Goal: Transaction & Acquisition: Purchase product/service

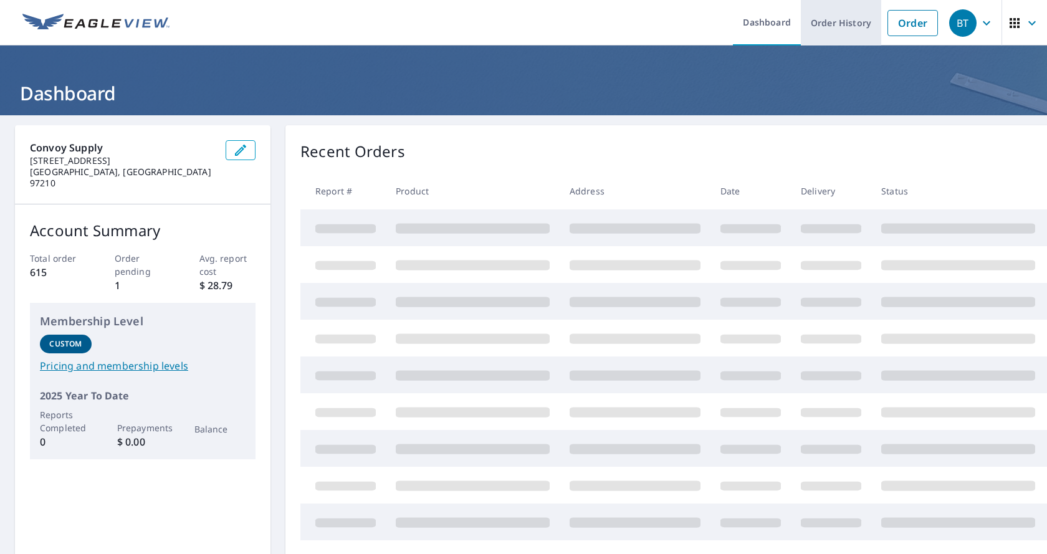
drag, startPoint x: 888, startPoint y: 21, endPoint x: 853, endPoint y: 45, distance: 43.1
click at [889, 22] on link "Order" at bounding box center [913, 23] width 50 height 26
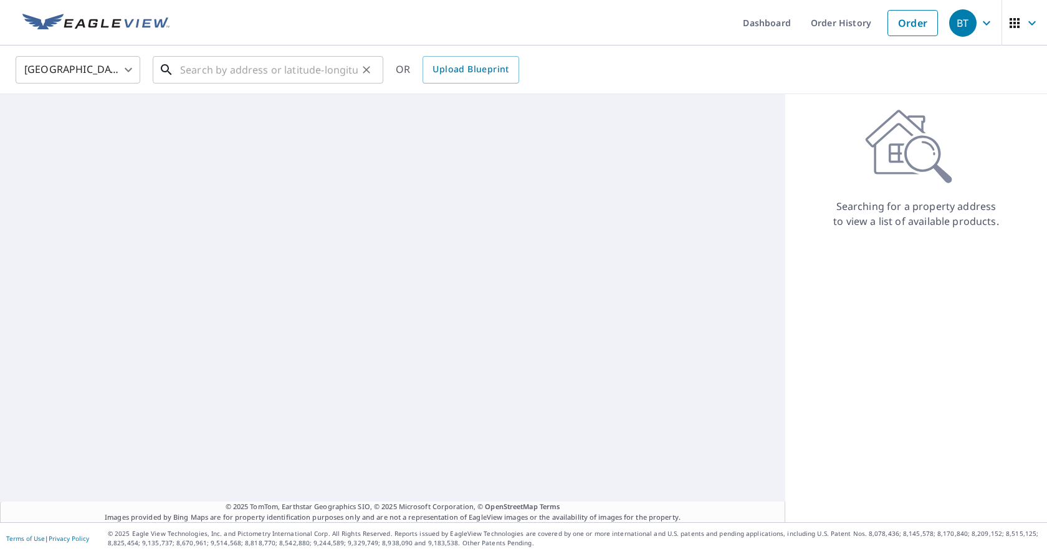
click at [207, 67] on input "text" at bounding box center [269, 69] width 178 height 35
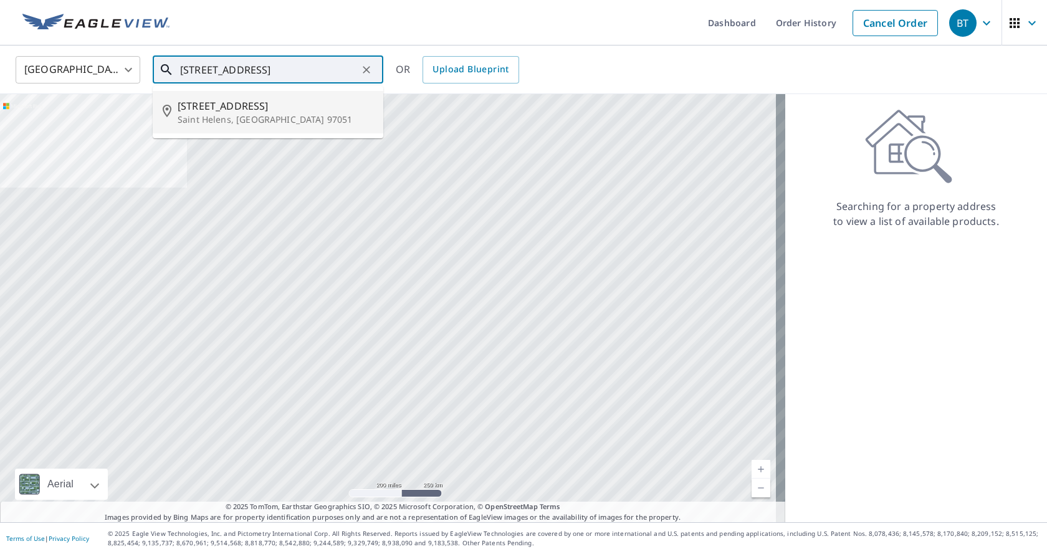
click at [189, 107] on span "[STREET_ADDRESS]" at bounding box center [276, 106] width 196 height 15
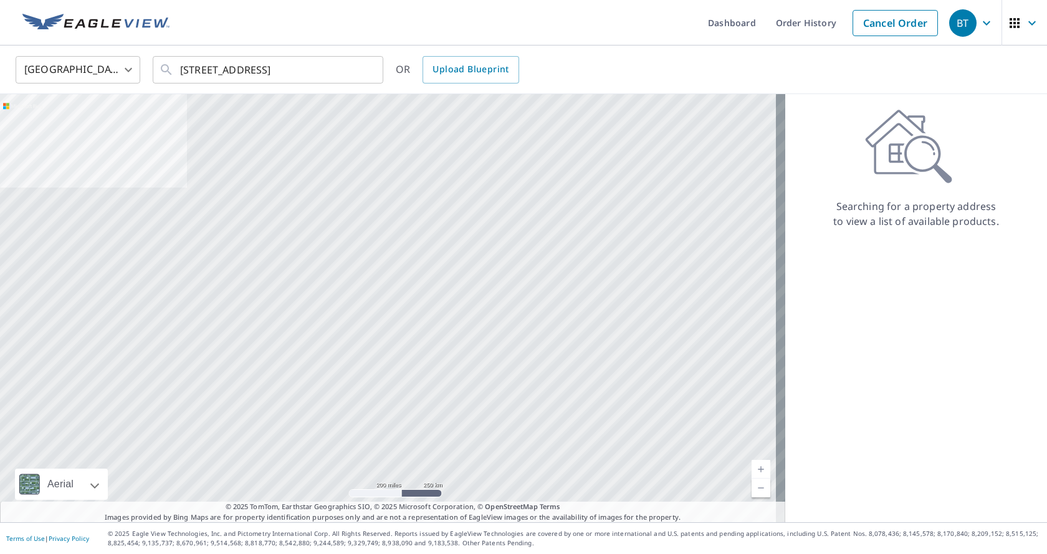
type input "[STREET_ADDRESS]"
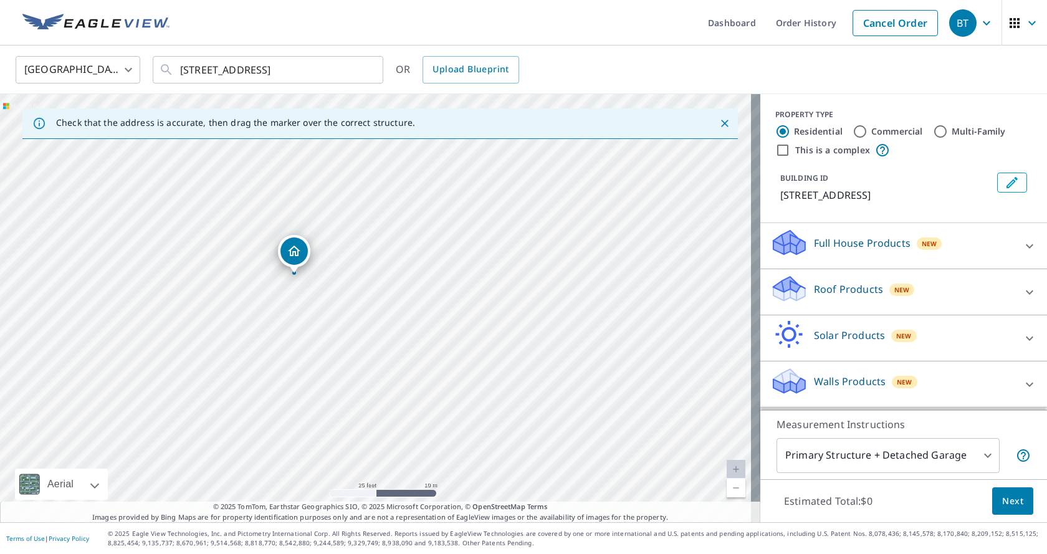
click at [1022, 288] on icon at bounding box center [1029, 292] width 15 height 15
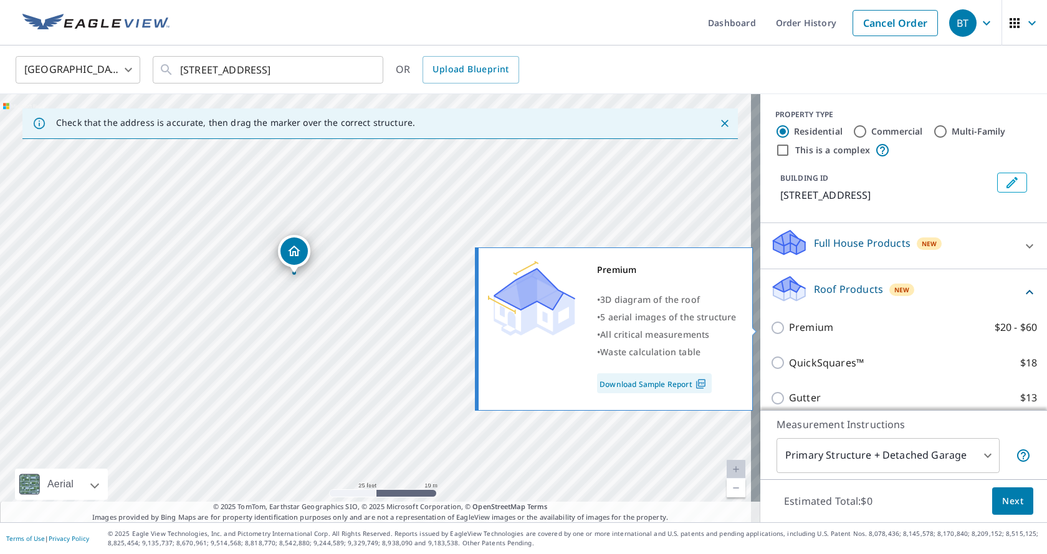
click at [771, 329] on input "Premium $20 - $60" at bounding box center [780, 327] width 19 height 15
checkbox input "true"
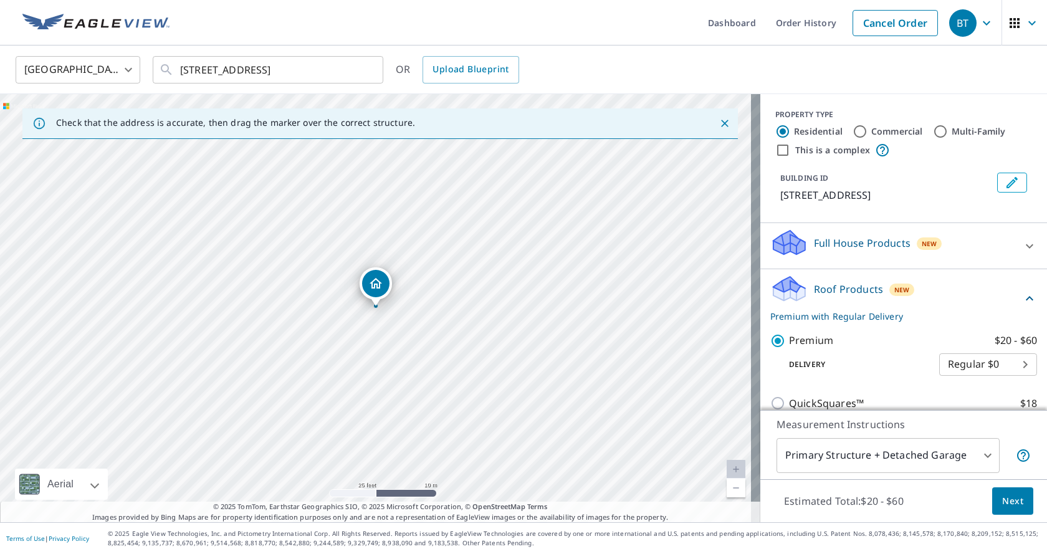
click at [1002, 494] on span "Next" at bounding box center [1012, 502] width 21 height 16
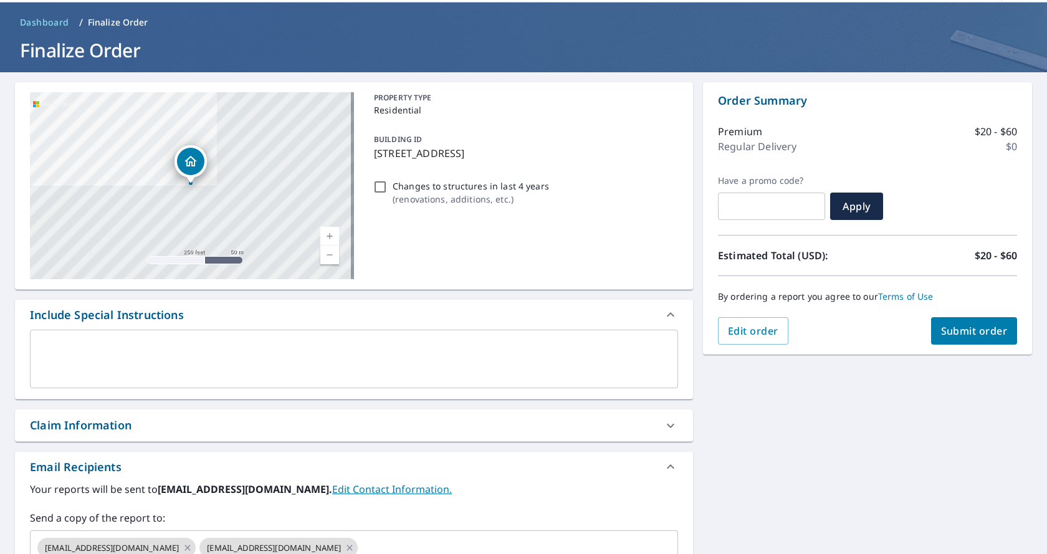
scroll to position [125, 0]
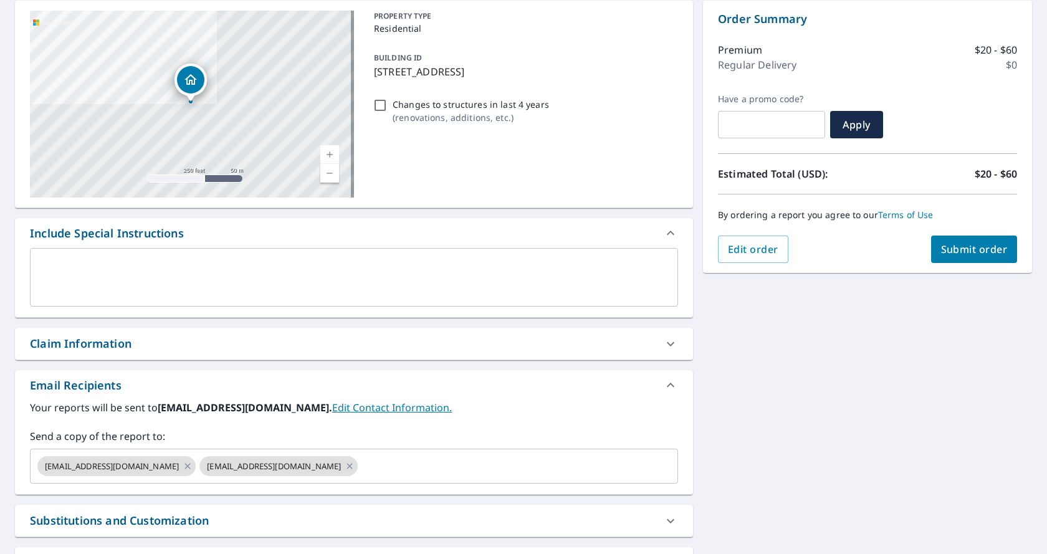
click at [231, 337] on div "Claim Information" at bounding box center [343, 343] width 626 height 17
checkbox input "true"
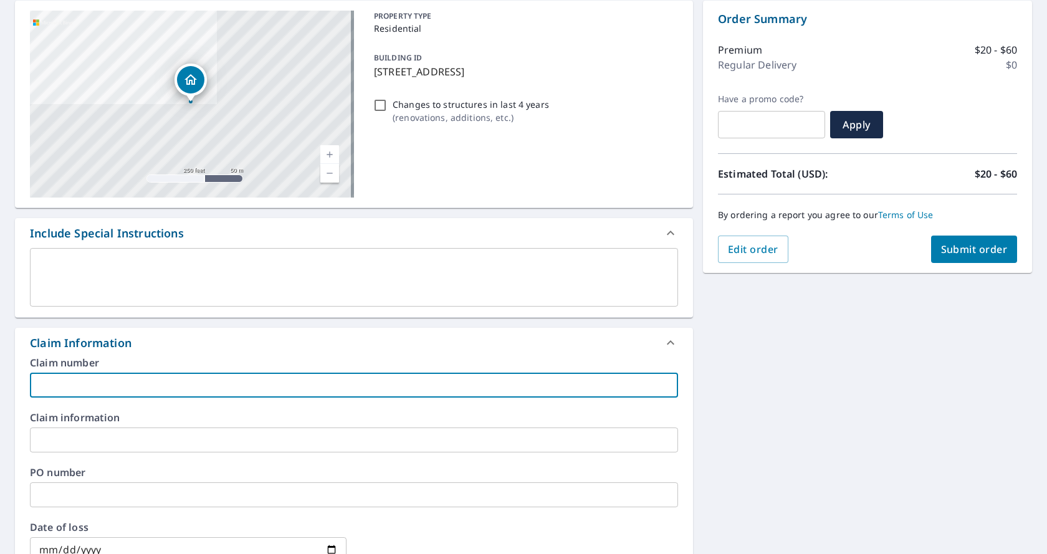
click at [169, 377] on input "text" at bounding box center [354, 385] width 648 height 25
type input "[PERSON_NAME]"
checkbox input "true"
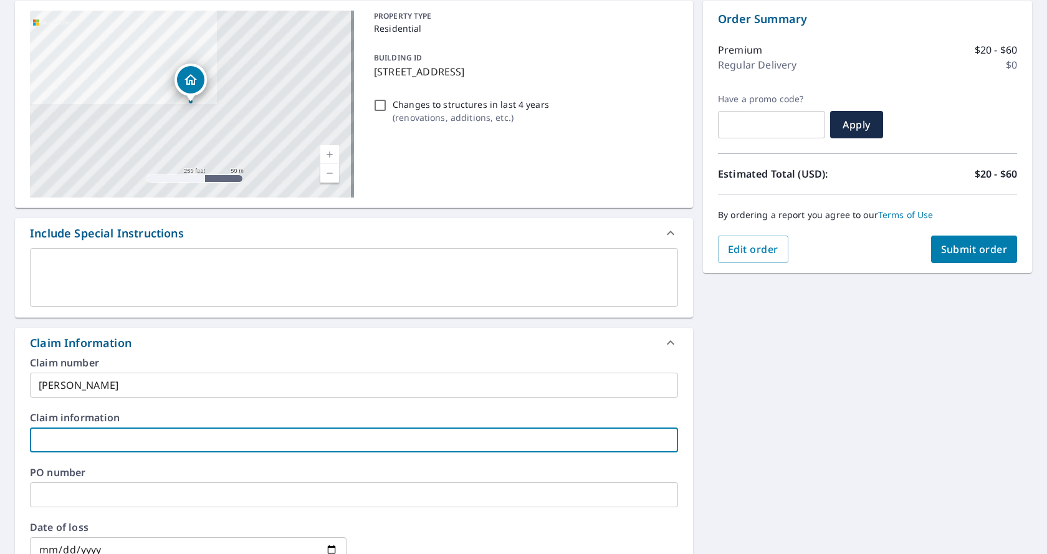
click at [112, 435] on input "text" at bounding box center [354, 440] width 648 height 25
type input "matt"
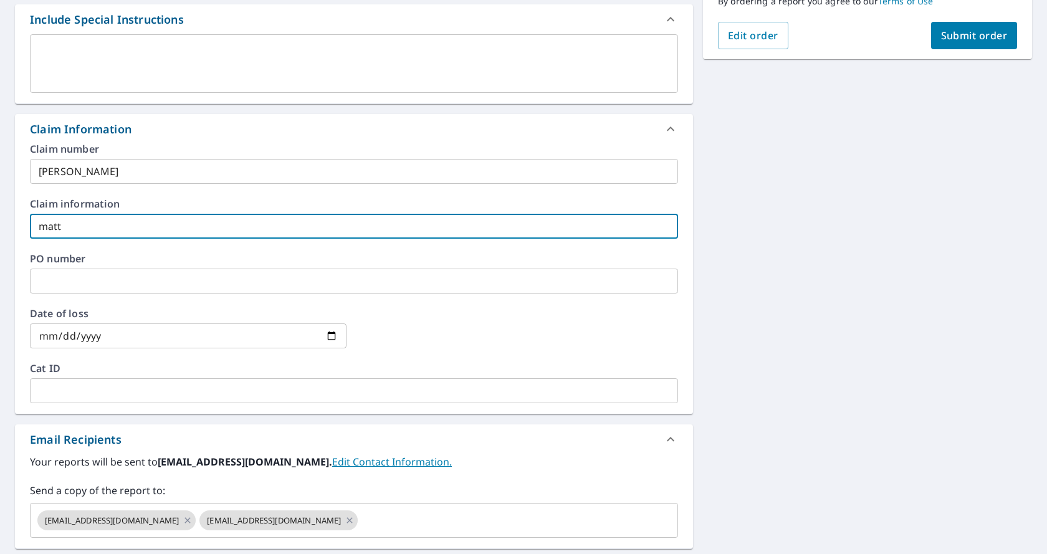
scroll to position [374, 0]
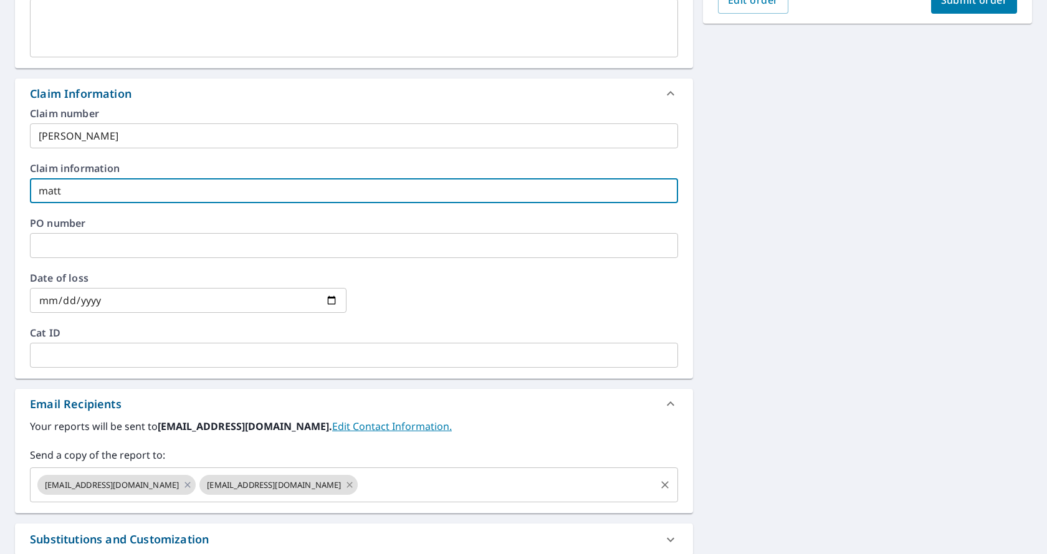
click at [345, 484] on icon at bounding box center [350, 485] width 10 height 14
checkbox input "true"
click at [291, 482] on input "text" at bounding box center [426, 485] width 456 height 24
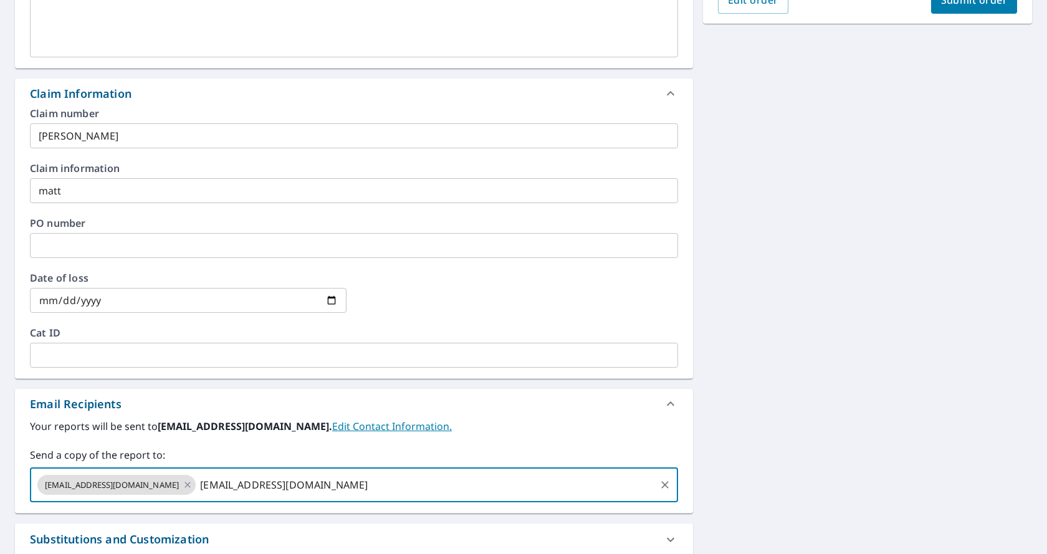
type input "[EMAIL_ADDRESS][DOMAIN_NAME]"
drag, startPoint x: 479, startPoint y: 430, endPoint x: 613, endPoint y: 401, distance: 137.1
click at [487, 427] on label "Your reports will be sent to [EMAIL_ADDRESS][DOMAIN_NAME]. Edit Contact Informa…" at bounding box center [354, 426] width 648 height 15
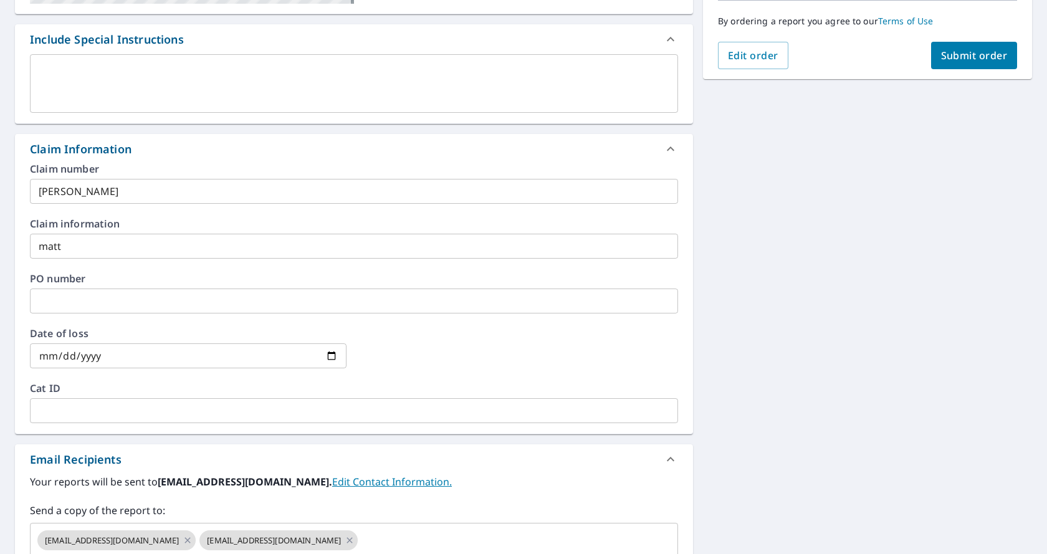
scroll to position [249, 0]
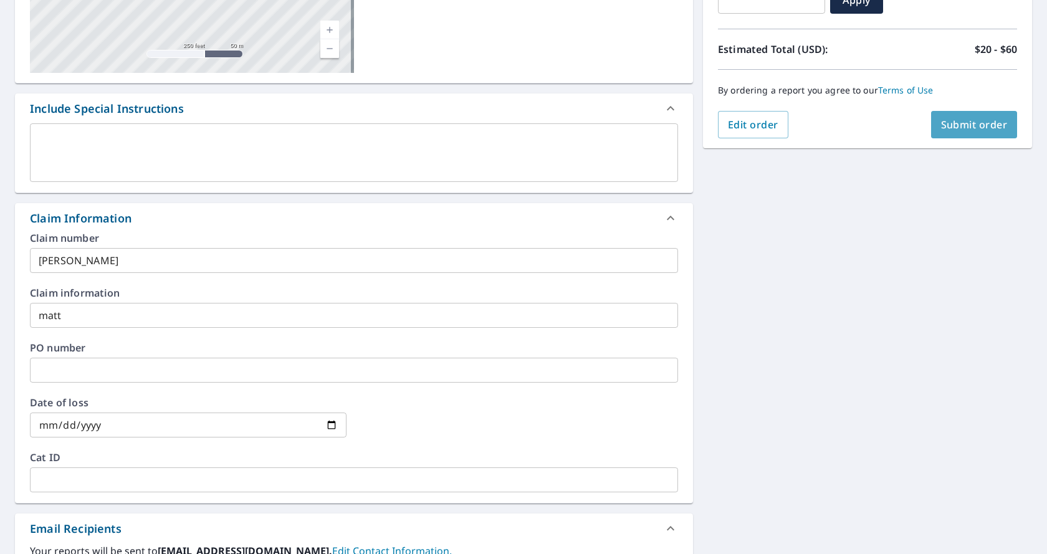
click at [957, 125] on span "Submit order" at bounding box center [974, 125] width 67 height 14
checkbox input "true"
